Goal: Transaction & Acquisition: Subscribe to service/newsletter

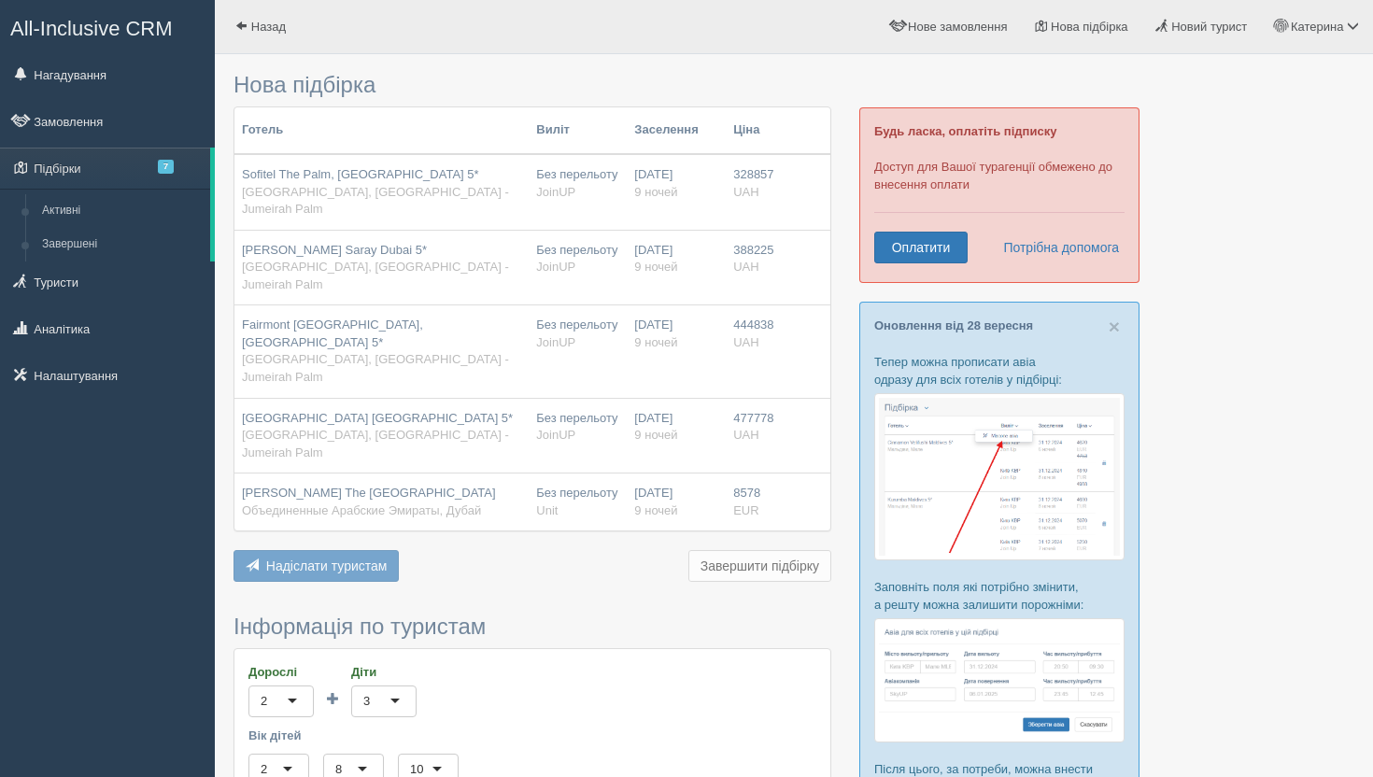
type input "5300"
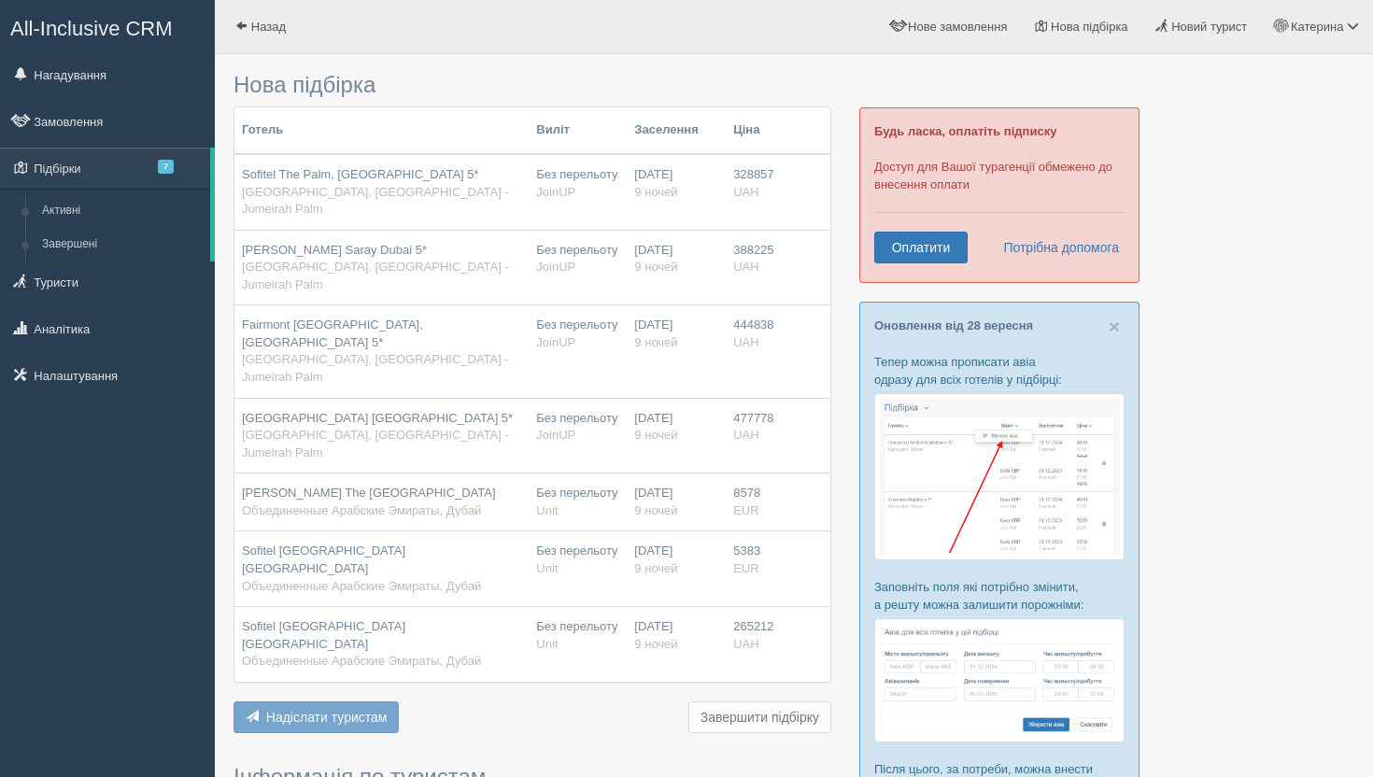
click at [650, 260] on span "9 ночей" at bounding box center [655, 267] width 43 height 14
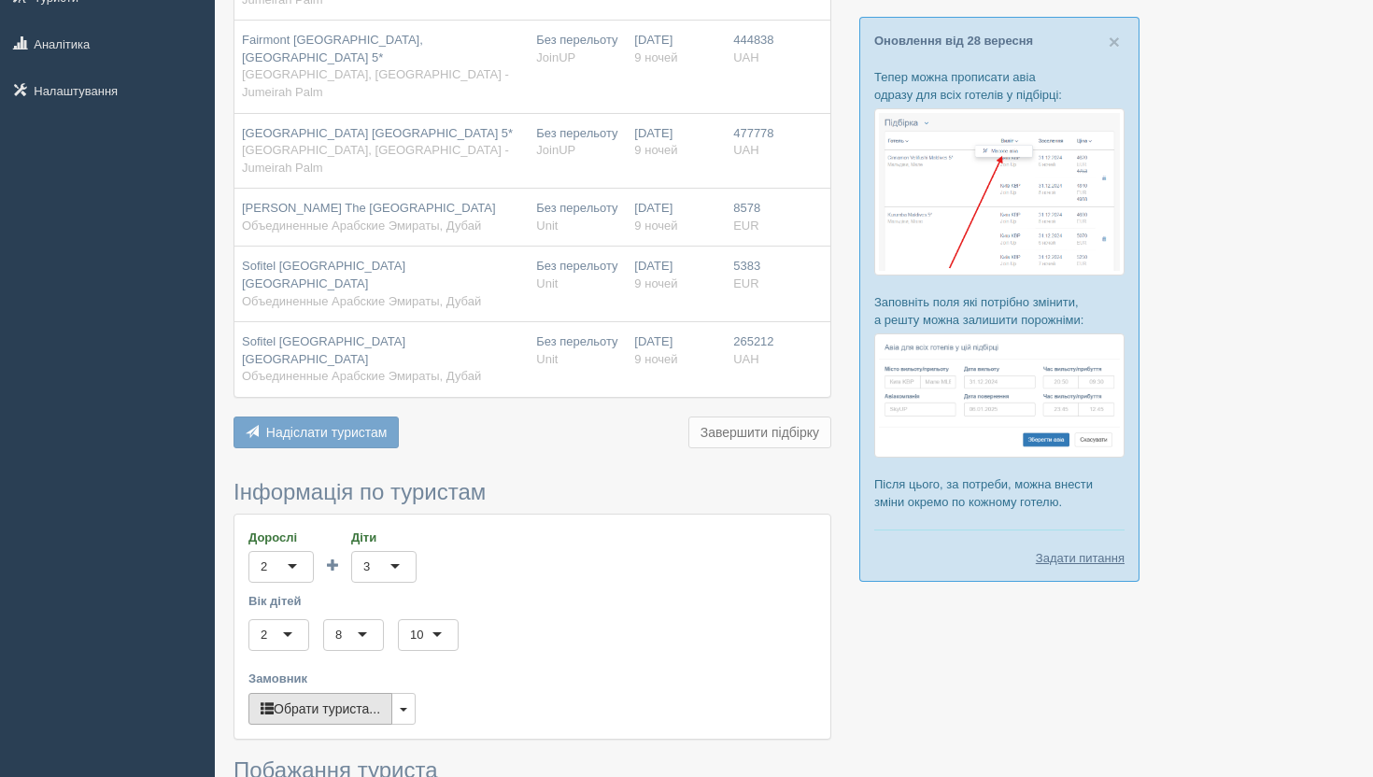
scroll to position [294, 0]
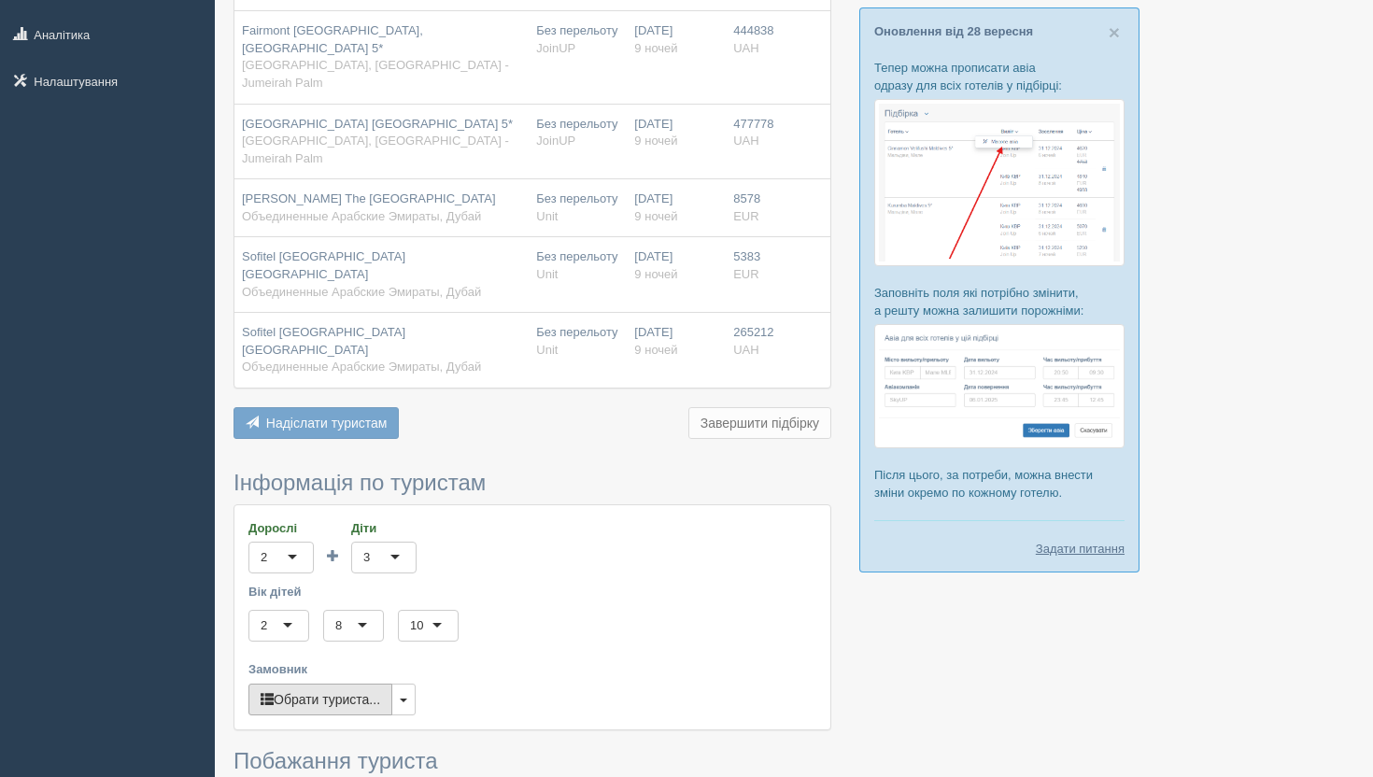
click at [291, 684] on button "Обрати туриста..." at bounding box center [321, 700] width 144 height 32
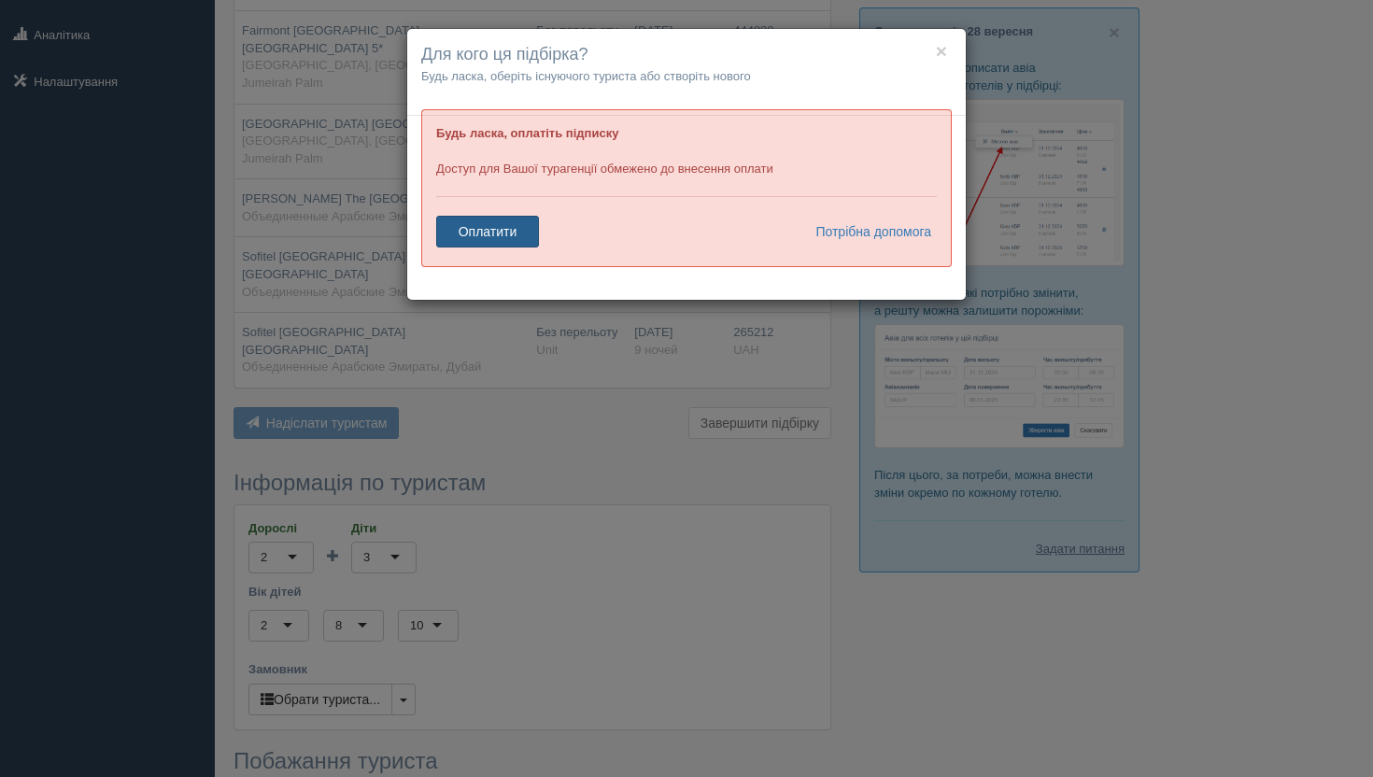
click at [489, 235] on link "Оплатити" at bounding box center [487, 232] width 103 height 32
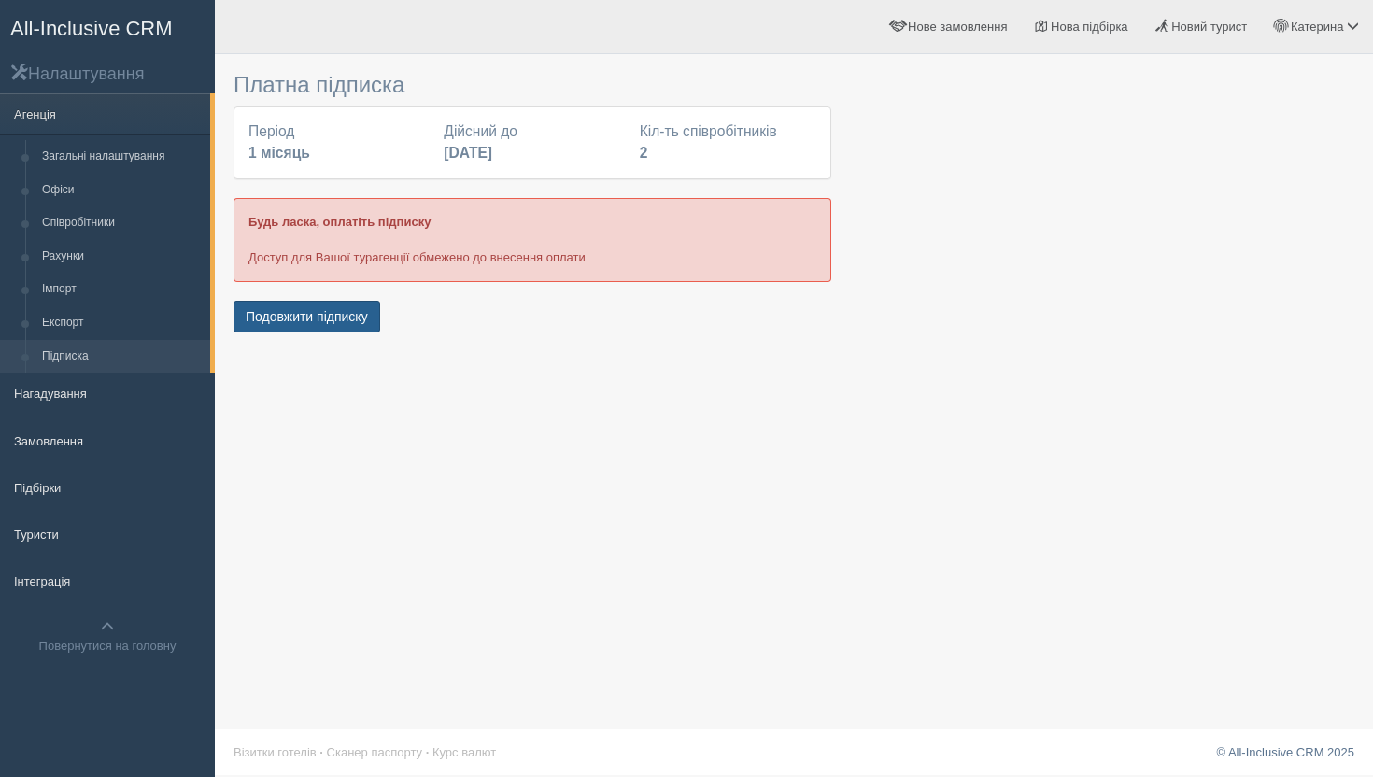
click at [325, 320] on button "Подовжити підписку" at bounding box center [307, 317] width 147 height 32
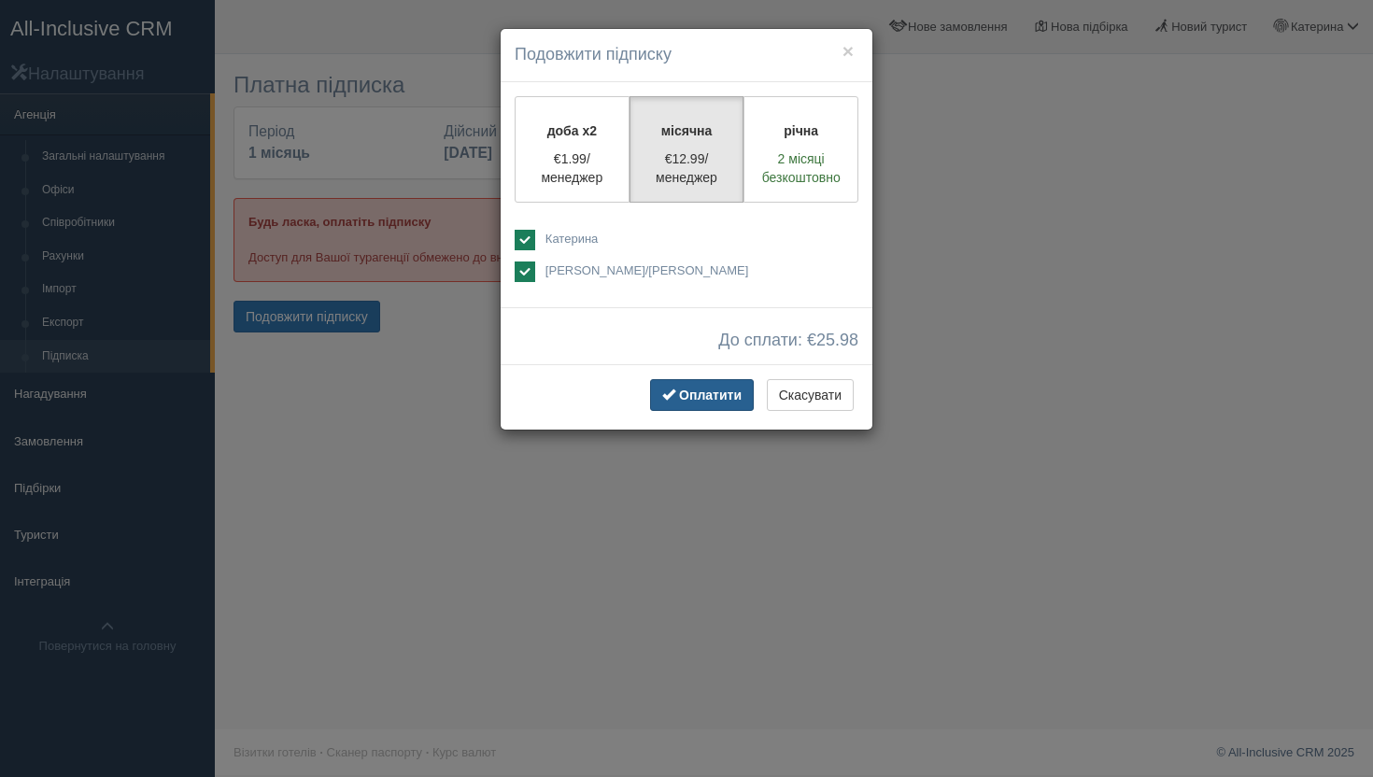
click at [687, 399] on span "Оплатити" at bounding box center [710, 395] width 63 height 15
